Goal: Go to known website: Access a specific website the user already knows

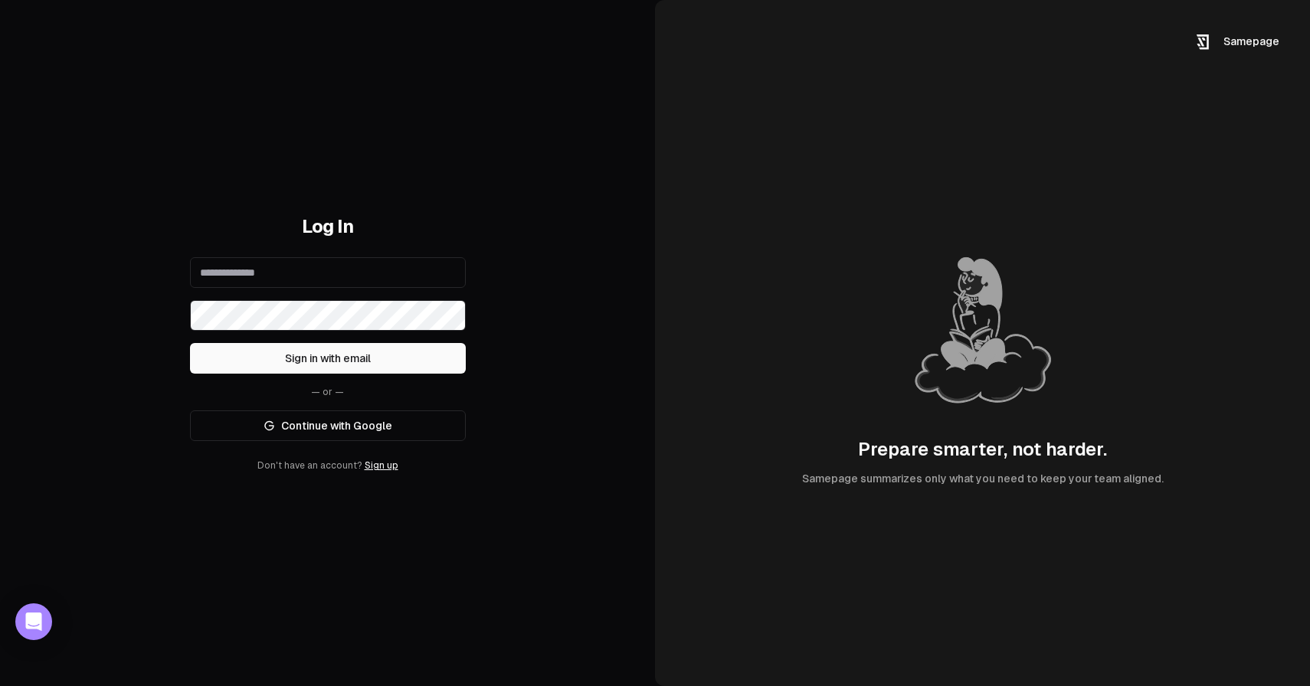
click at [347, 420] on link "Continue with Google" at bounding box center [328, 426] width 276 height 31
